Goal: Task Accomplishment & Management: Complete application form

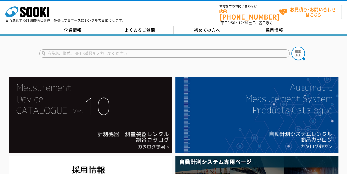
drag, startPoint x: 314, startPoint y: 15, endPoint x: 330, endPoint y: 11, distance: 15.8
click at [330, 11] on strong "お見積り･お問い合わせ" at bounding box center [313, 9] width 46 height 7
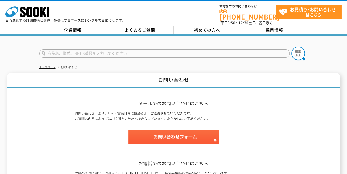
scroll to position [91, 0]
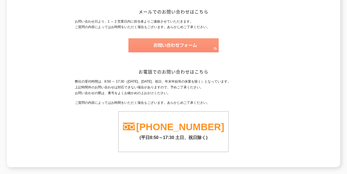
drag, startPoint x: 156, startPoint y: 43, endPoint x: 149, endPoint y: 43, distance: 7.4
click at [149, 43] on img at bounding box center [174, 45] width 90 height 14
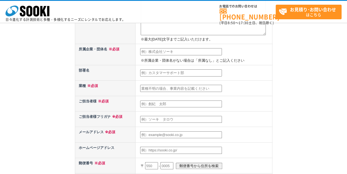
scroll to position [137, 0]
